Goal: Task Accomplishment & Management: Complete application form

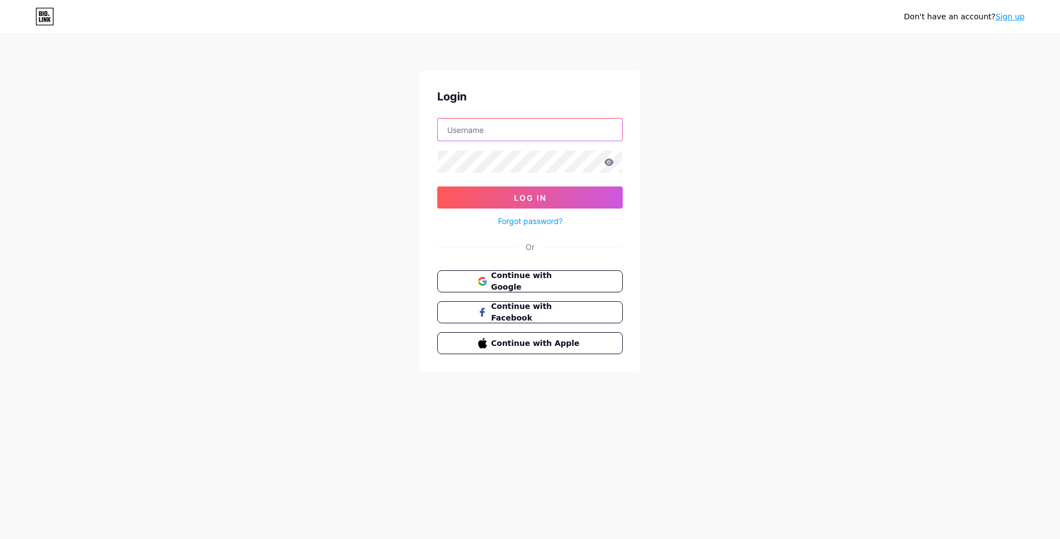
type input "evrenemesajgonder"
click at [530, 198] on button "Log In" at bounding box center [529, 198] width 185 height 22
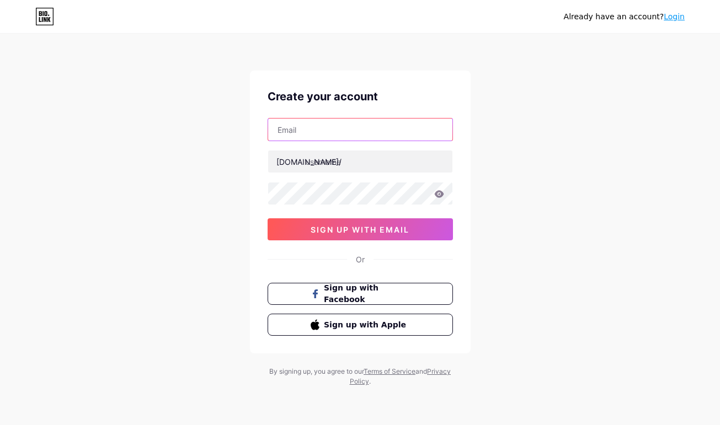
click at [391, 133] on input "text" at bounding box center [360, 130] width 184 height 22
type input "[EMAIL_ADDRESS][DOMAIN_NAME]"
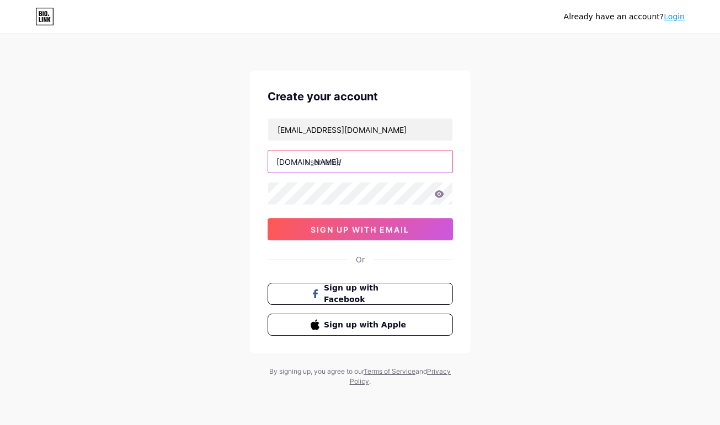
click at [386, 157] on input "text" at bounding box center [360, 162] width 184 height 22
type input "evrenemesajgonder"
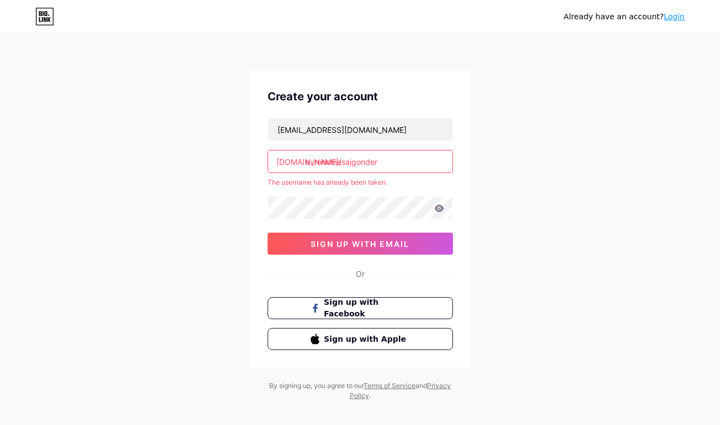
click at [374, 187] on div "The username has already been taken." at bounding box center [360, 183] width 185 height 10
click at [49, 20] on icon at bounding box center [48, 19] width 3 height 5
